Goal: Task Accomplishment & Management: Complete application form

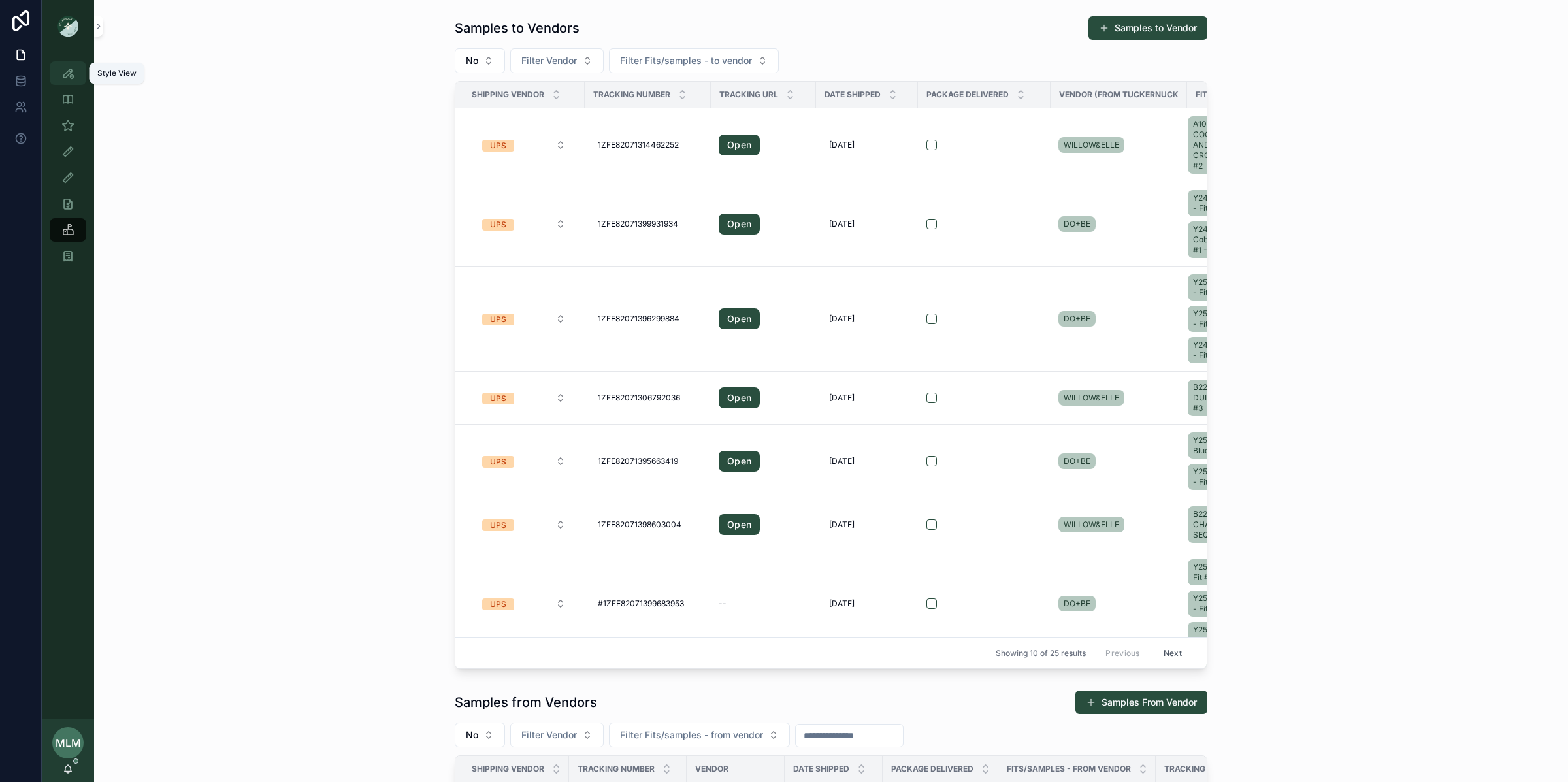
click at [68, 72] on icon "scrollable content" at bounding box center [68, 73] width 13 height 13
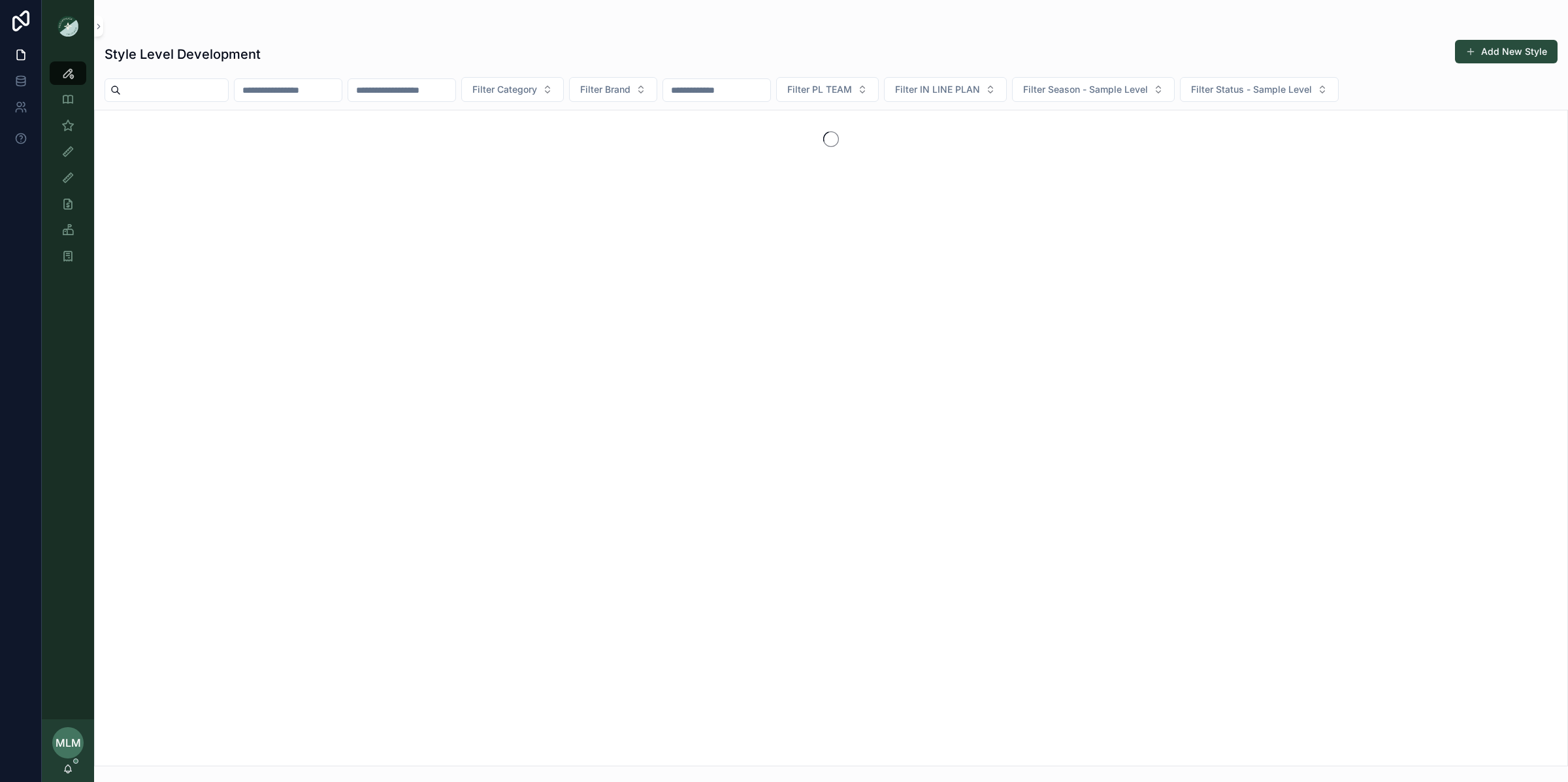
click at [342, 91] on input "text" at bounding box center [288, 90] width 107 height 18
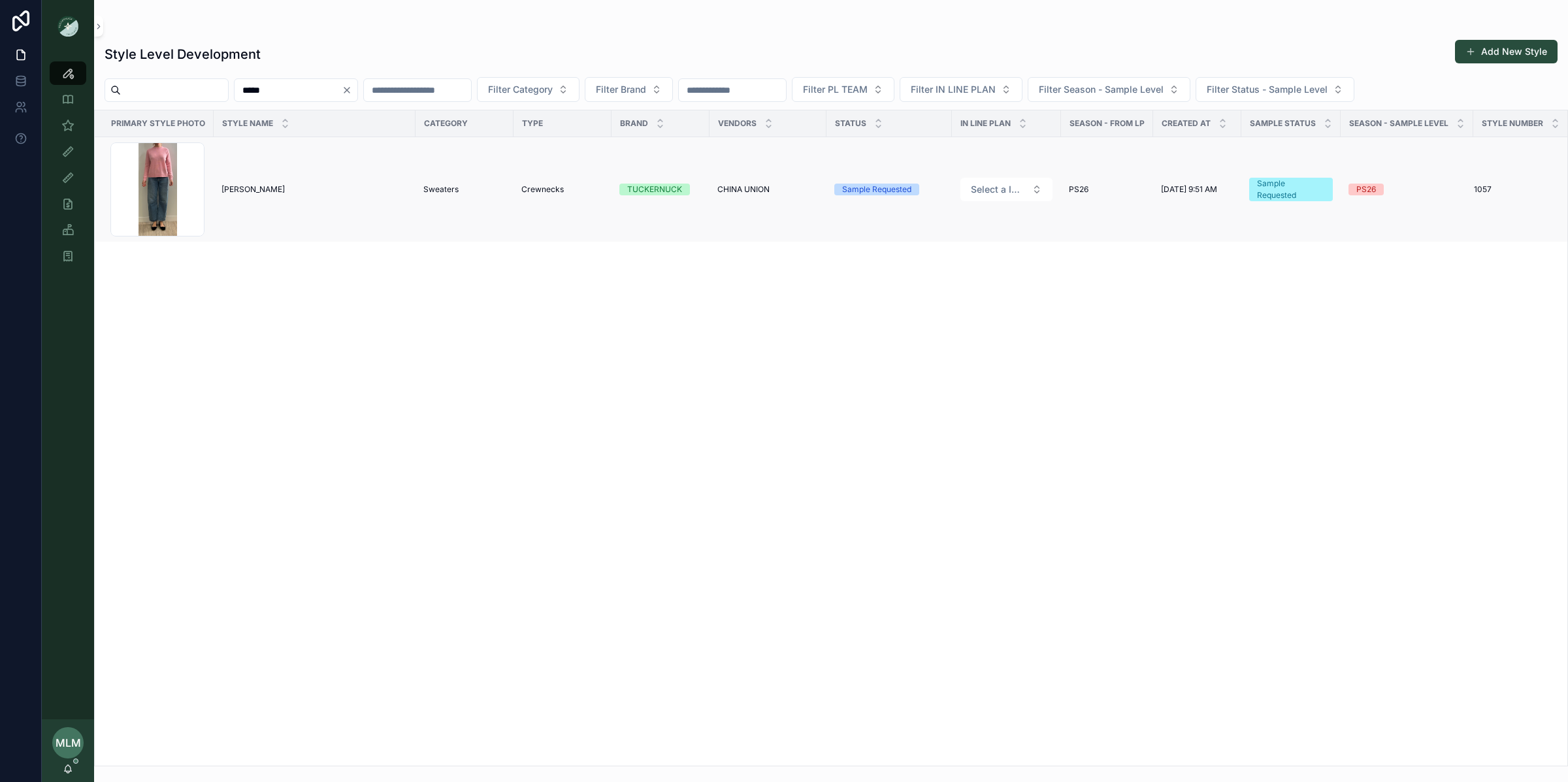
type input "*****"
click at [262, 189] on span "[PERSON_NAME]" at bounding box center [253, 189] width 63 height 11
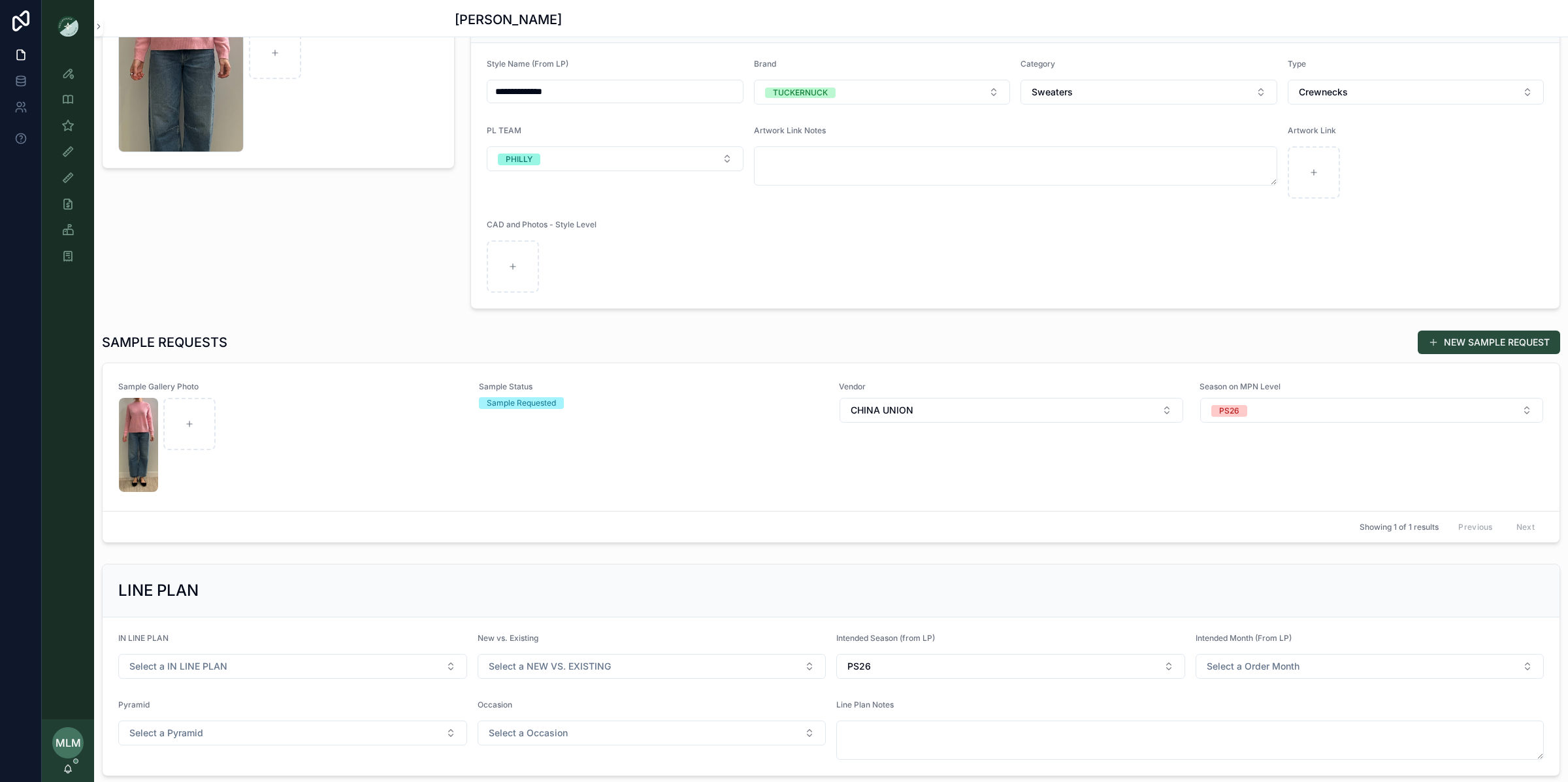
scroll to position [128, 0]
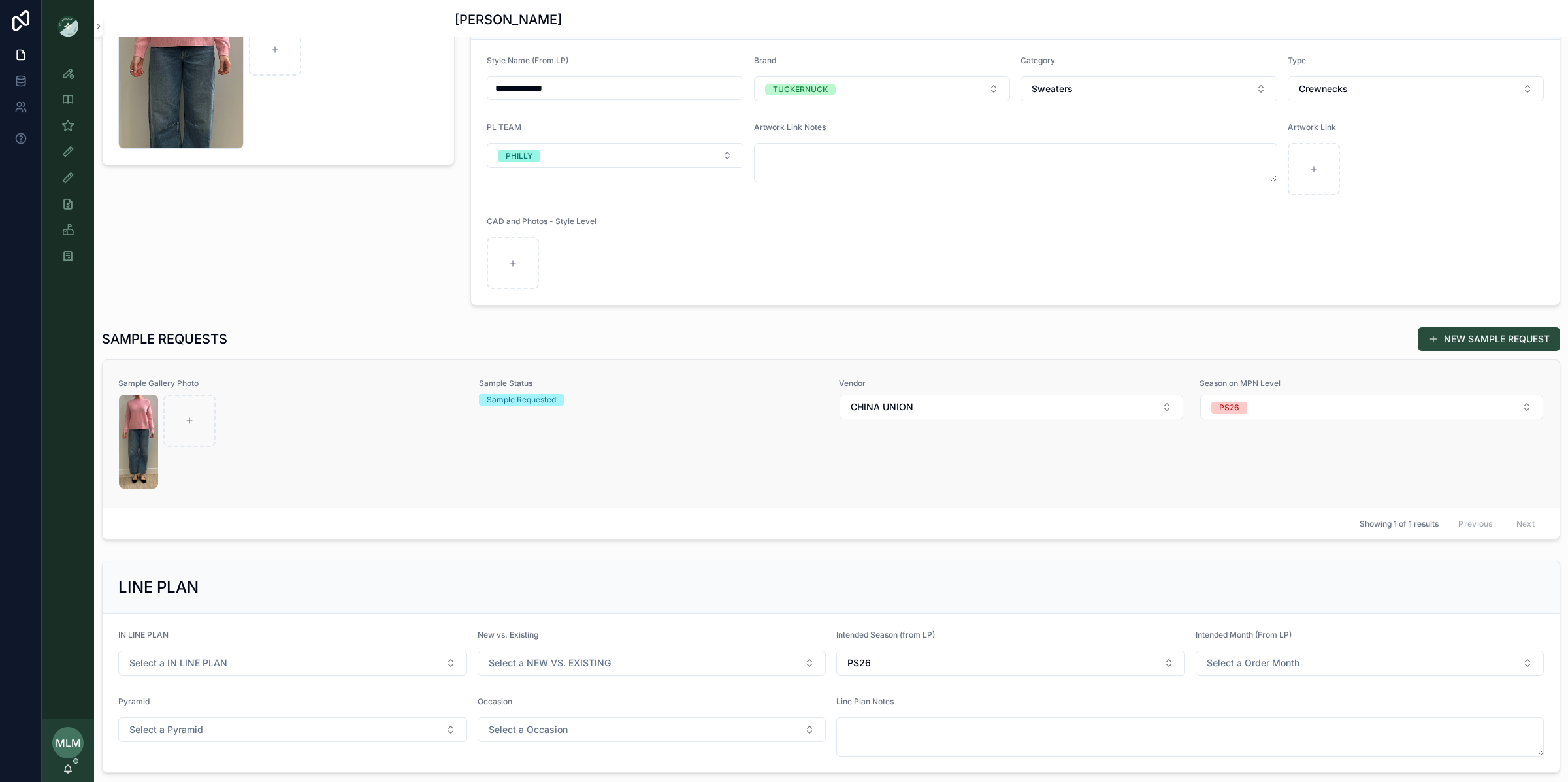
click at [366, 432] on div at bounding box center [291, 441] width 344 height 94
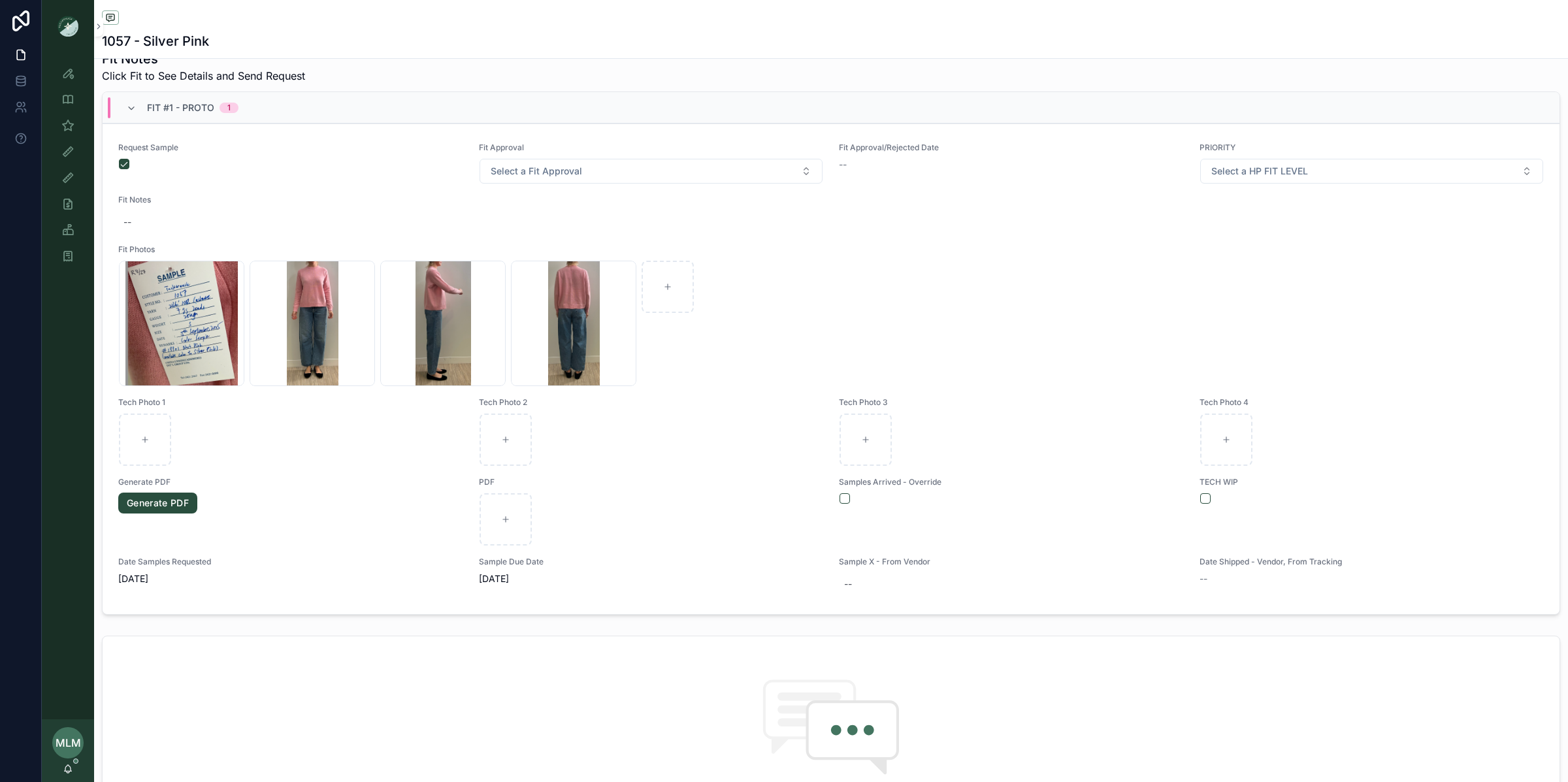
scroll to position [475, 0]
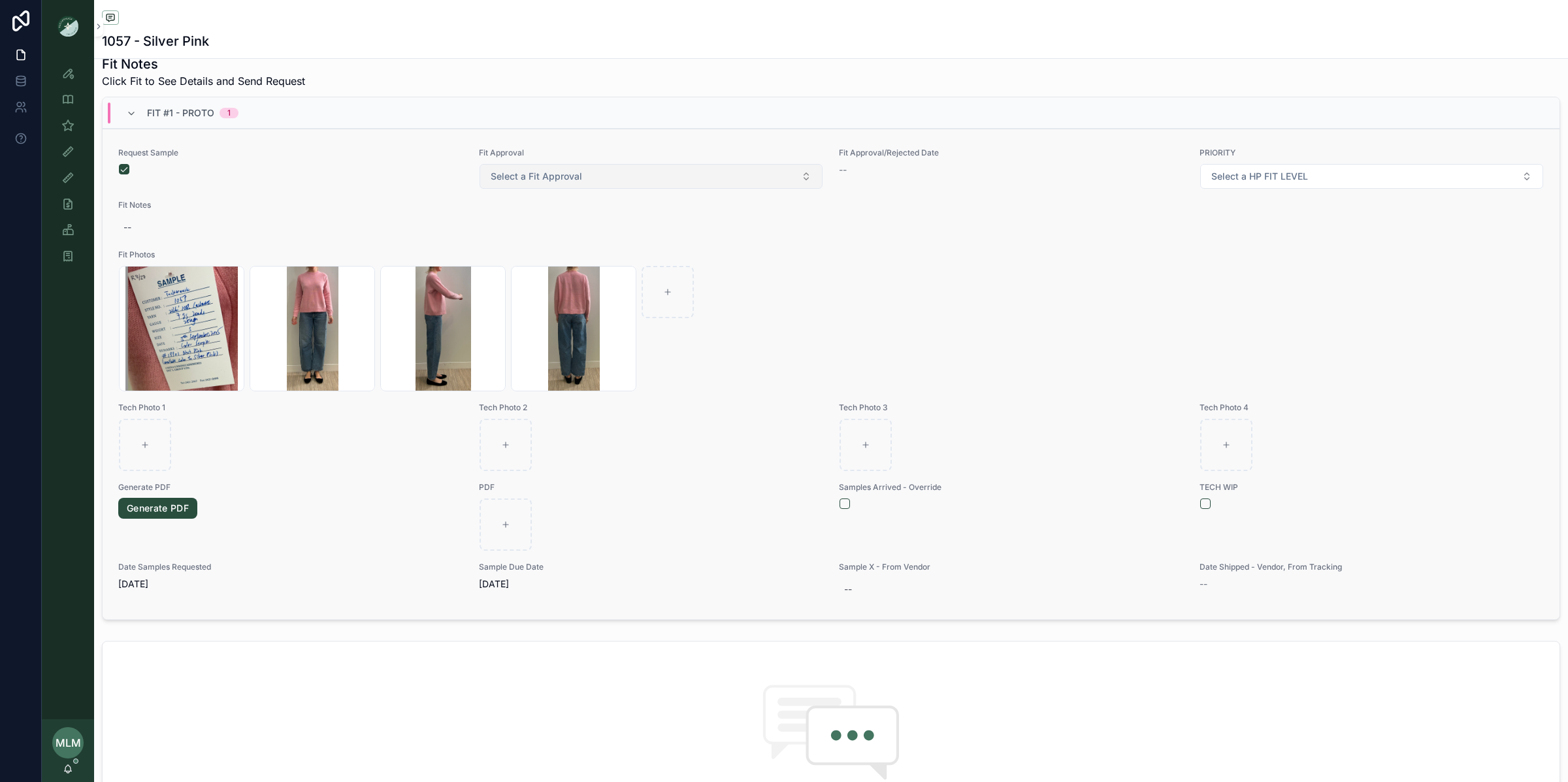
click at [521, 181] on span "Select a Fit Approval" at bounding box center [536, 176] width 91 height 13
click at [385, 185] on div "Request Sample" at bounding box center [291, 169] width 345 height 42
